Goal: Find specific page/section: Find specific page/section

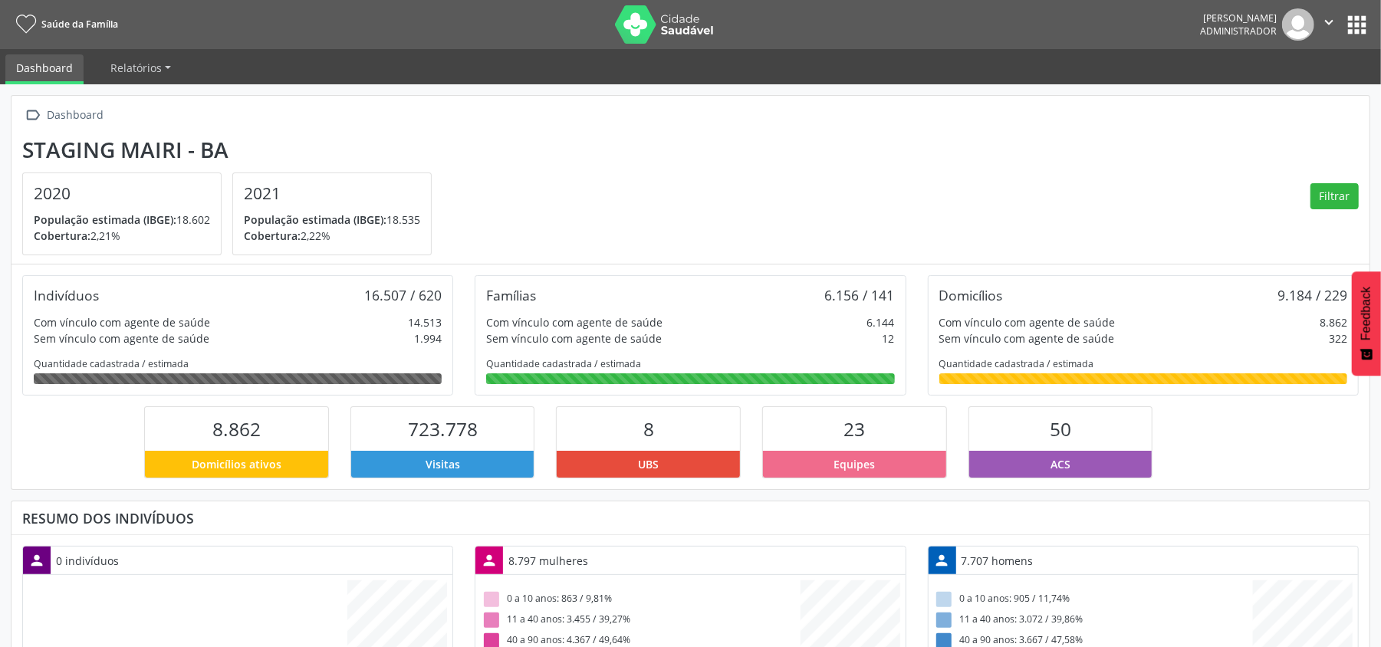
scroll to position [256, 451]
click at [1360, 18] on button "apps" at bounding box center [1356, 24] width 27 height 27
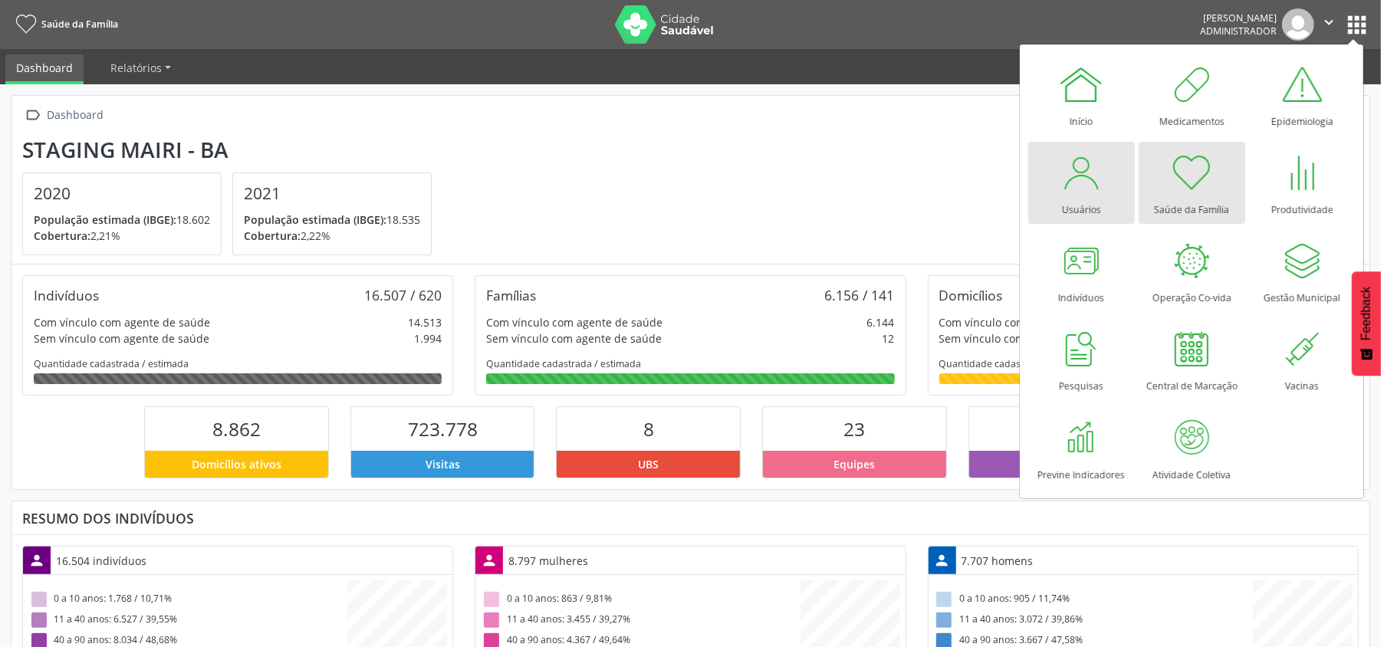
click at [1076, 182] on div at bounding box center [1081, 172] width 46 height 46
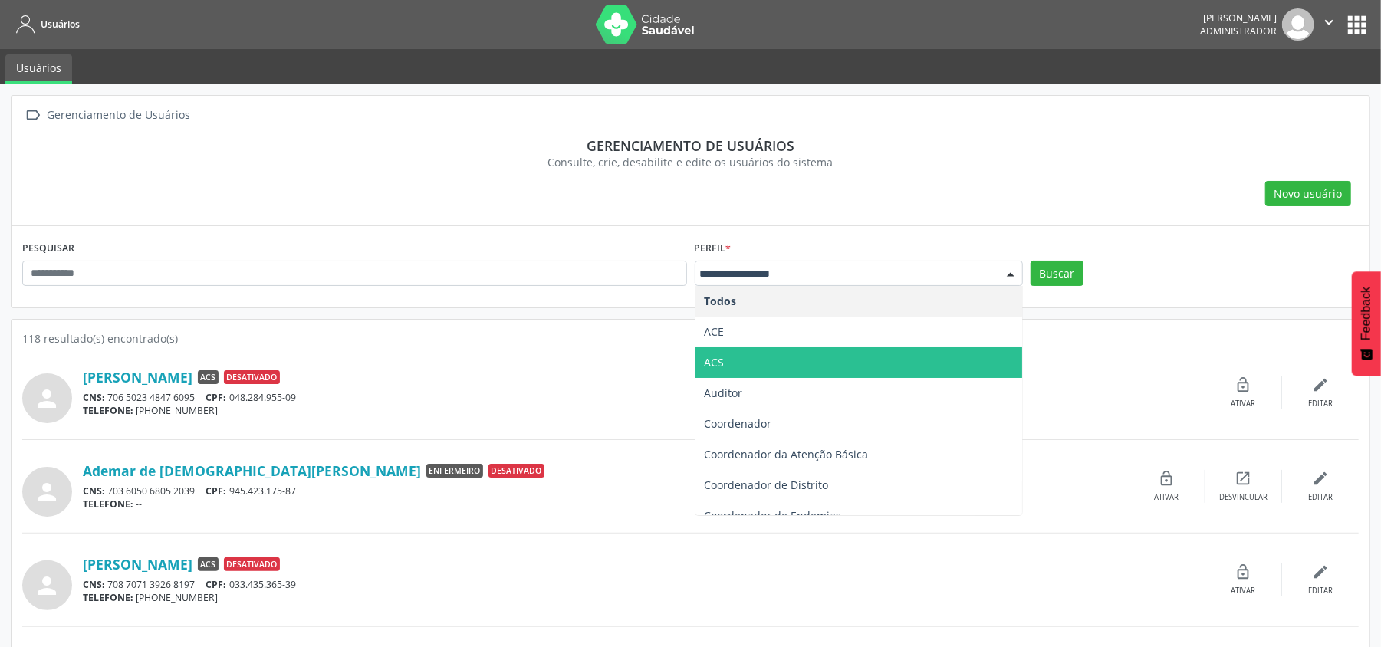
click at [774, 356] on span "ACS" at bounding box center [858, 362] width 327 height 31
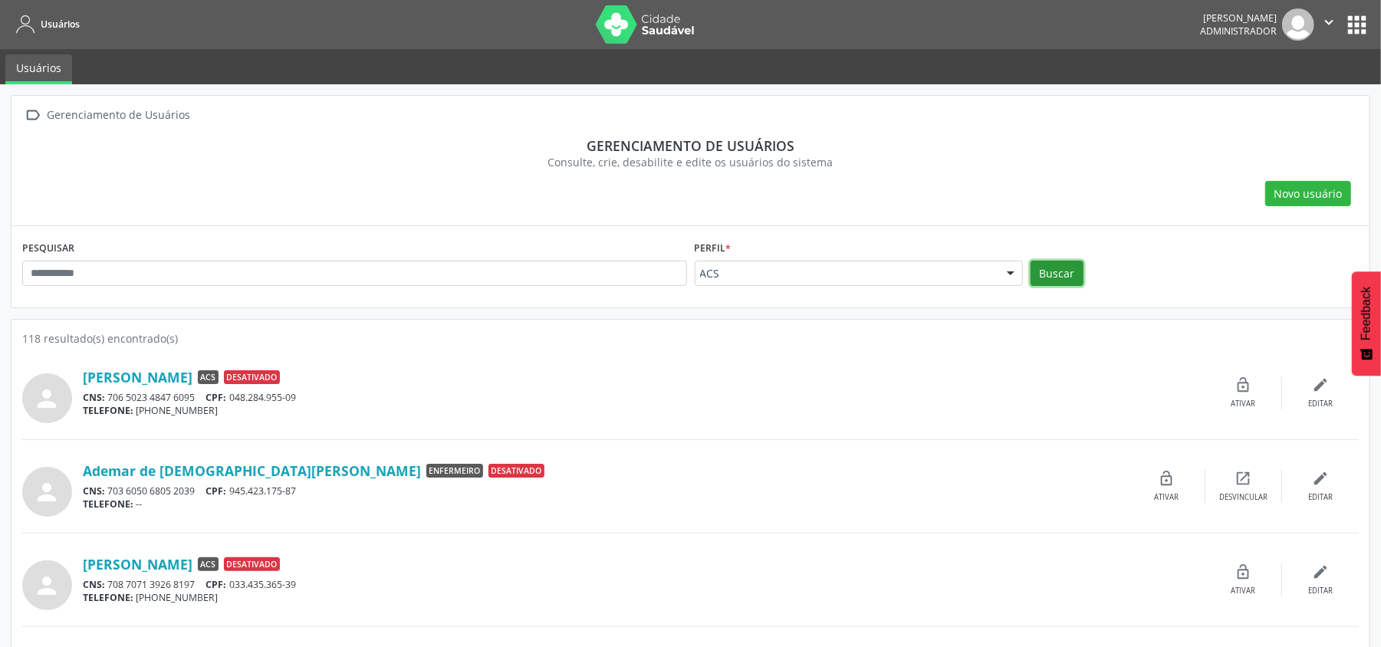
click at [1062, 280] on button "Buscar" at bounding box center [1056, 274] width 53 height 26
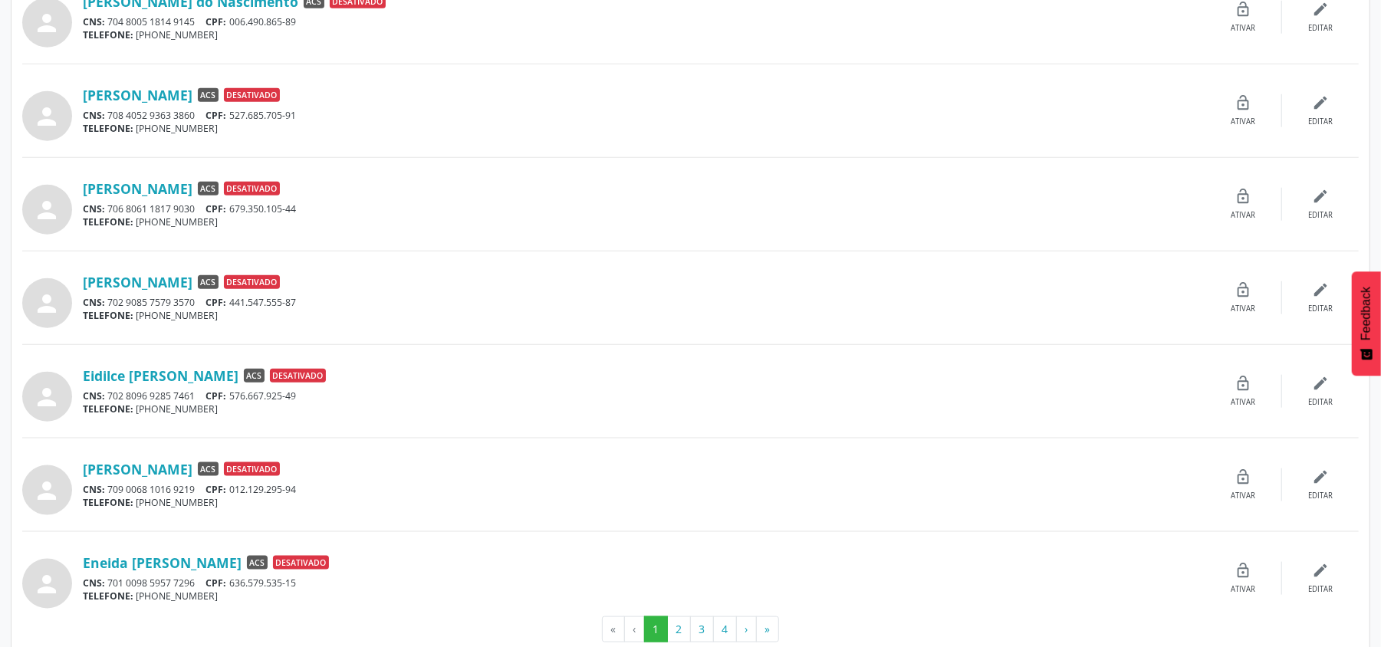
scroll to position [1157, 0]
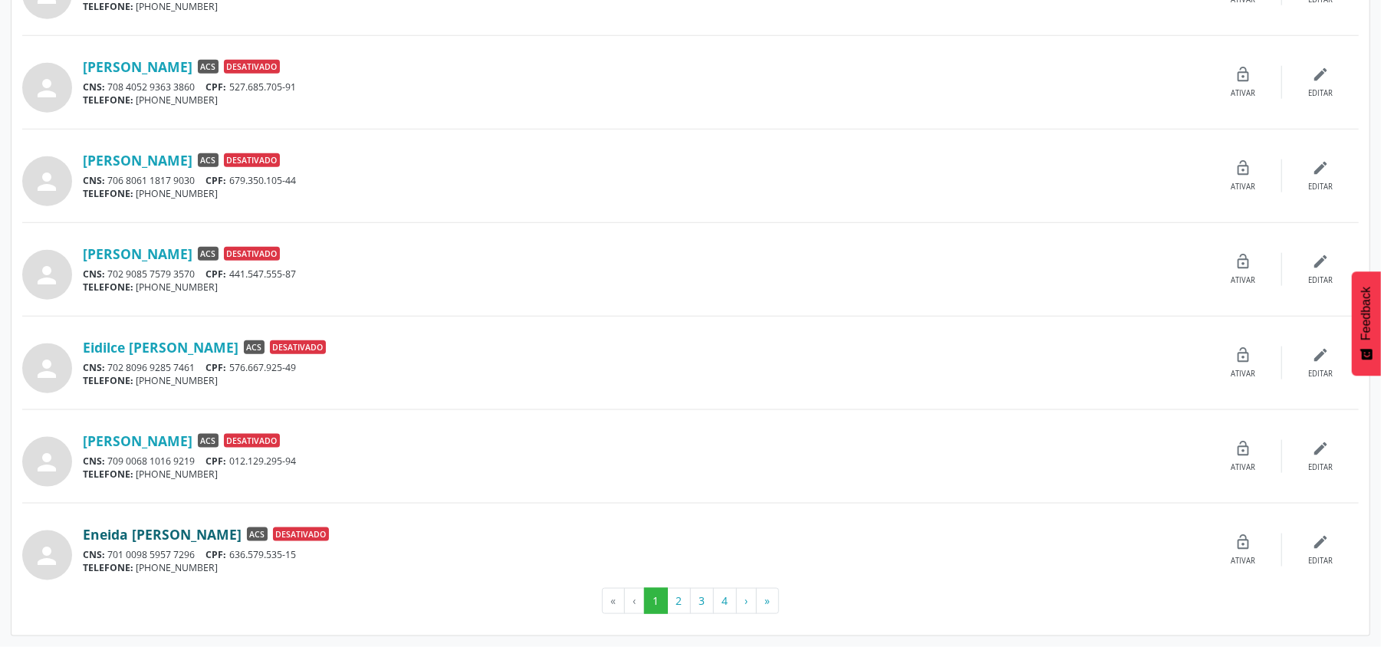
click at [189, 529] on link "Eneida Augusta Barbosa de Oliveira" at bounding box center [162, 534] width 159 height 17
click at [681, 601] on button "2" at bounding box center [679, 601] width 24 height 26
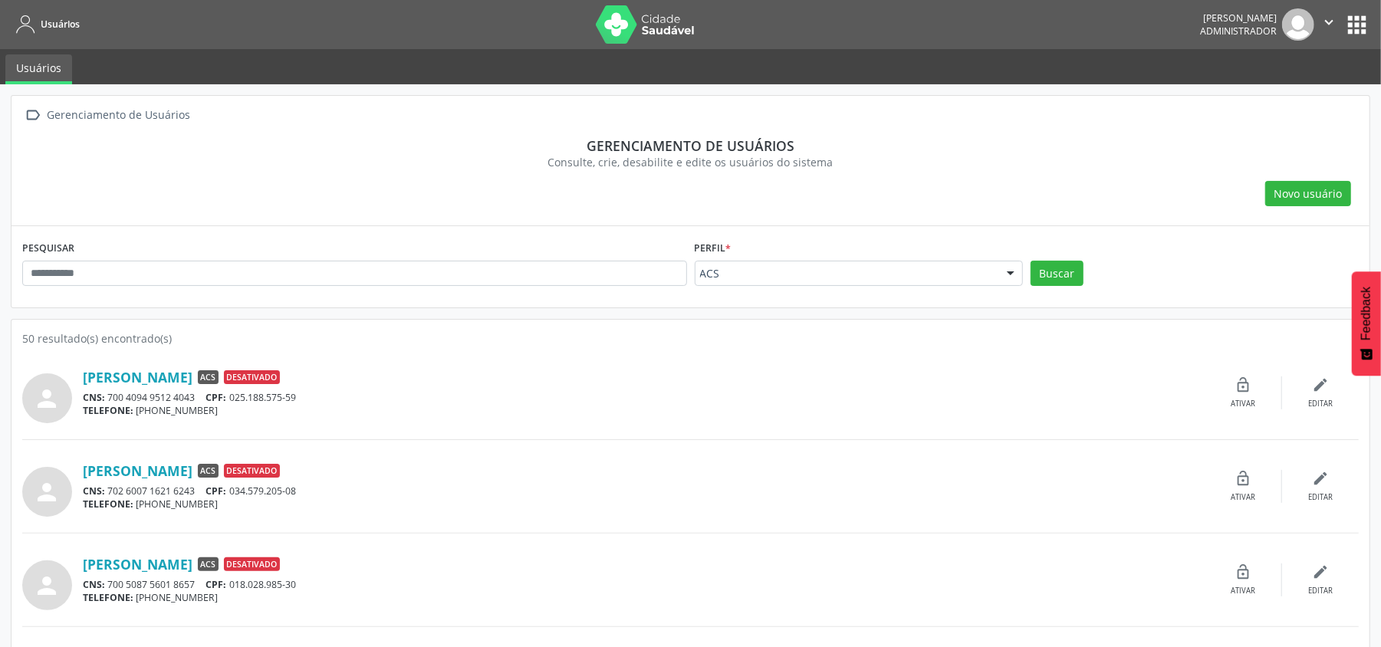
click at [1348, 23] on button "apps" at bounding box center [1356, 24] width 27 height 27
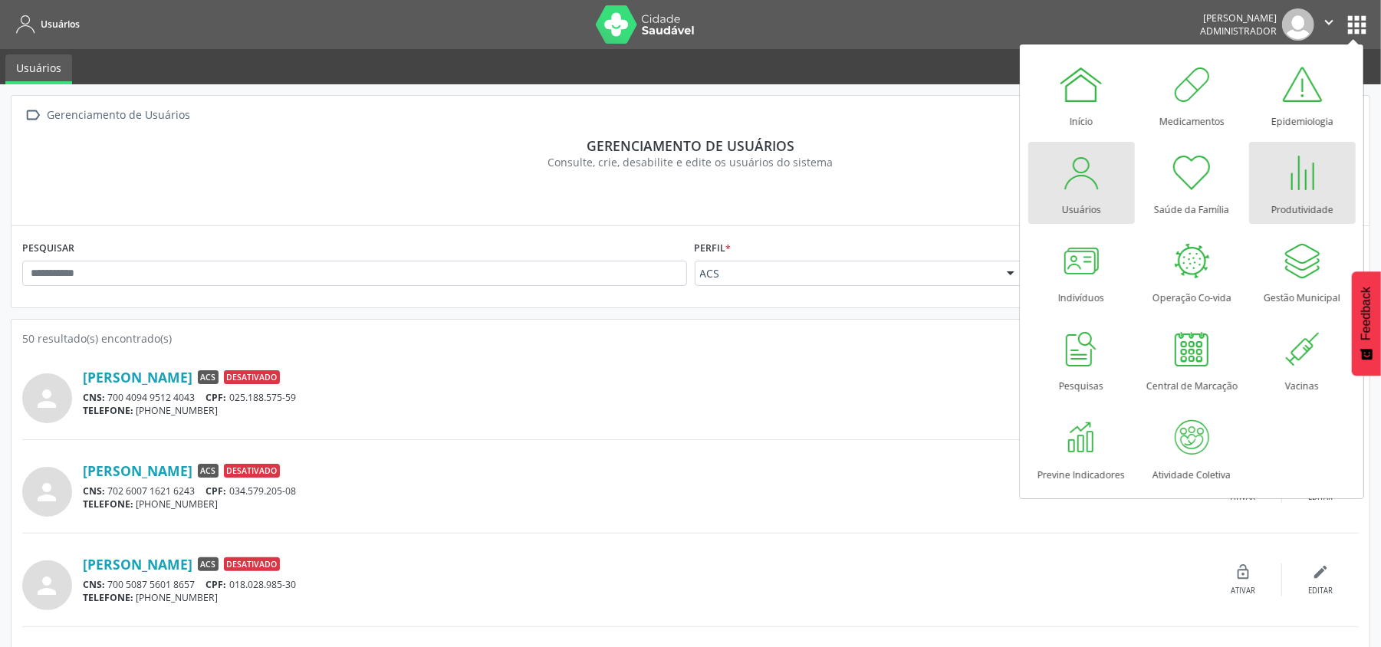
click at [1285, 197] on div "Produtividade" at bounding box center [1302, 205] width 62 height 21
